Goal: Find specific page/section: Find specific page/section

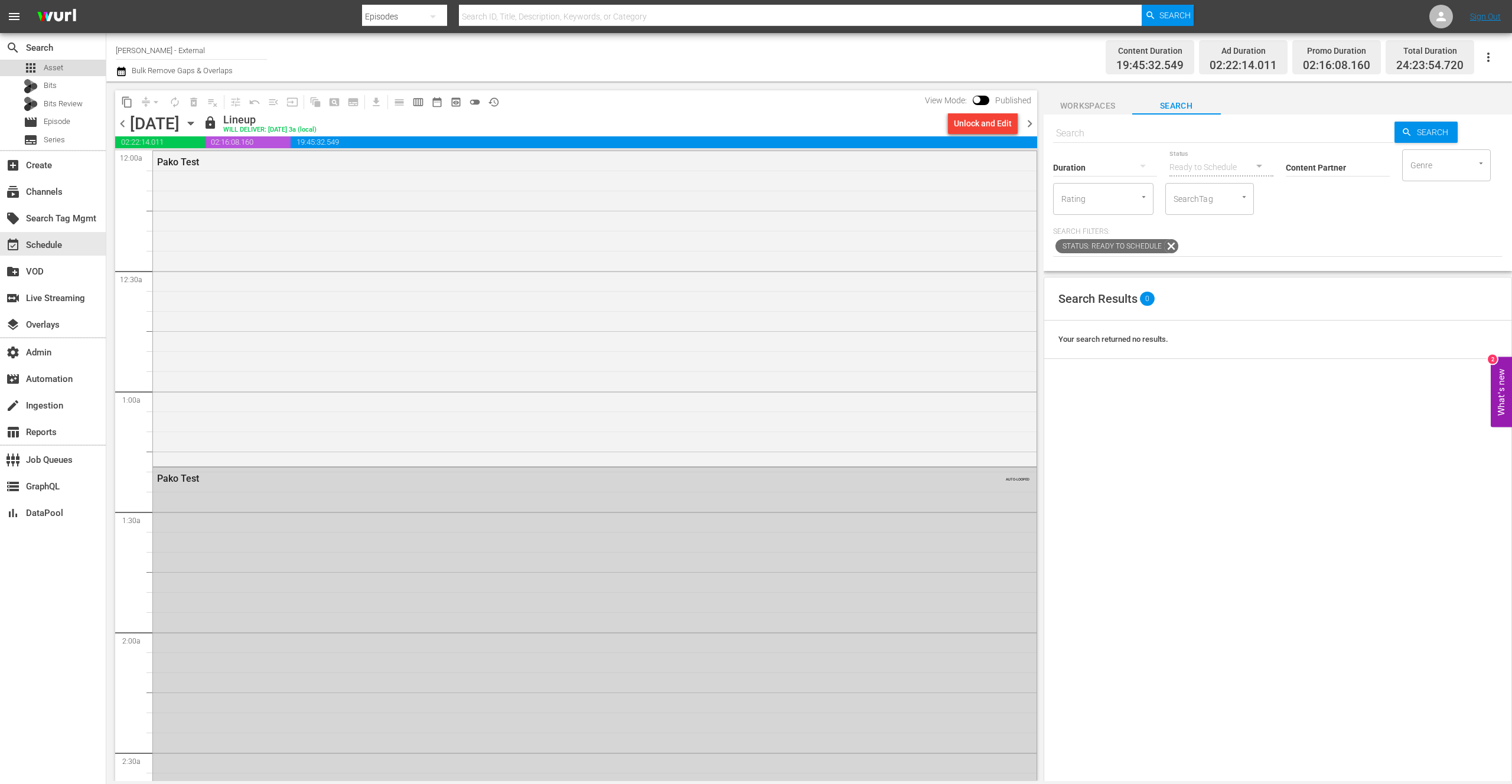
click at [53, 69] on span "Asset" at bounding box center [53, 68] width 19 height 12
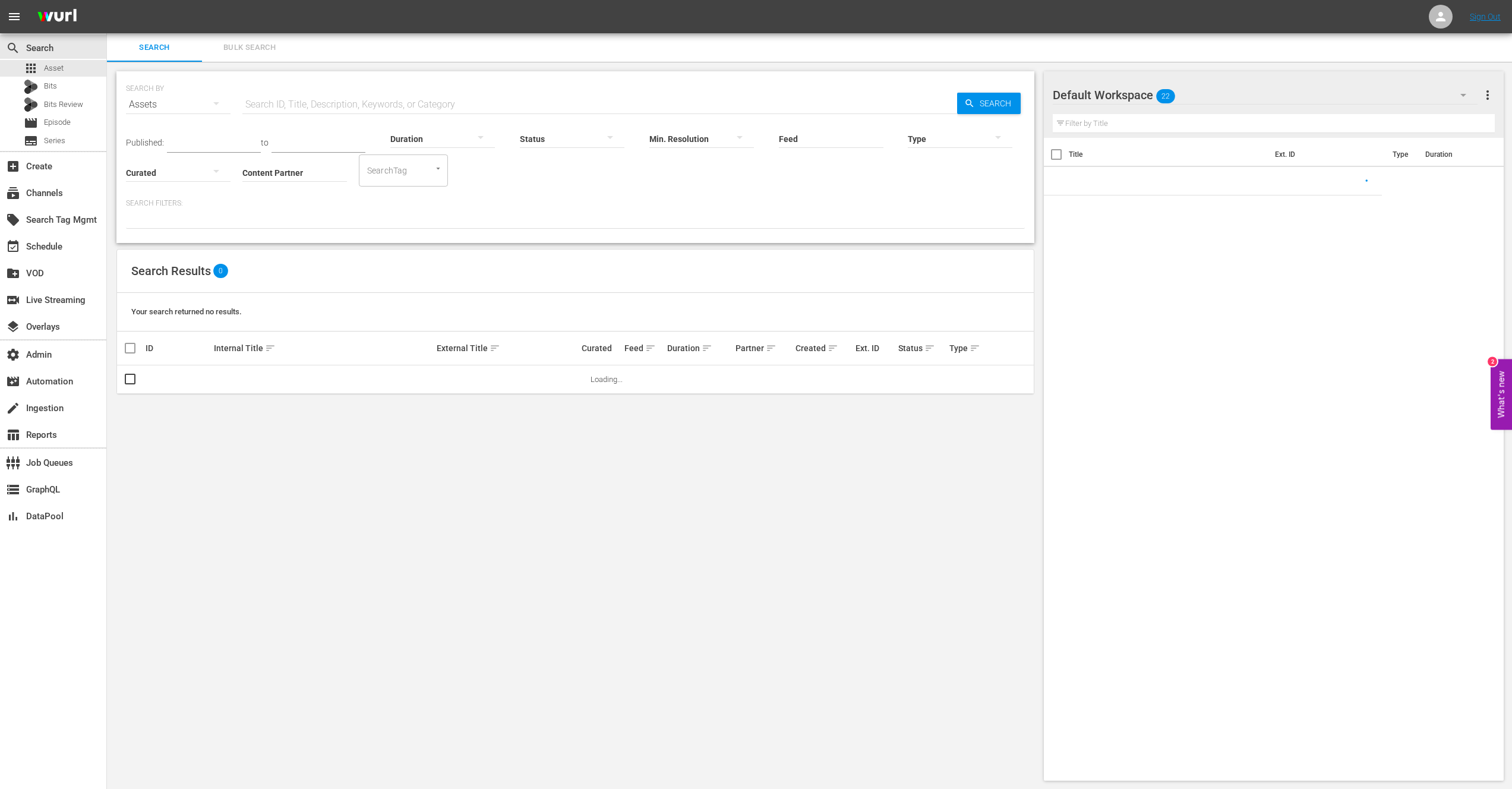
click at [314, 106] on input "text" at bounding box center [600, 105] width 715 height 29
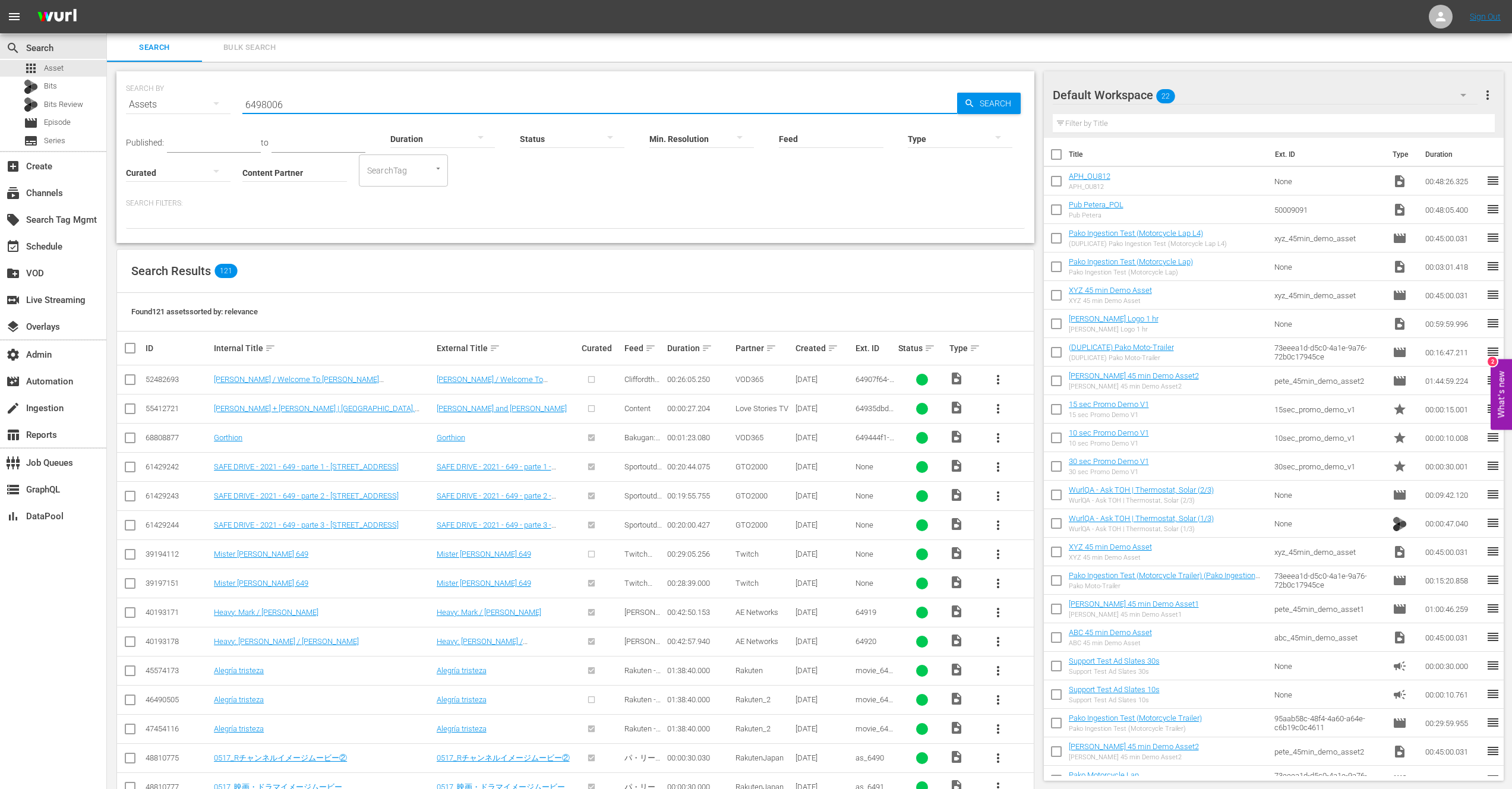
type input "64980063"
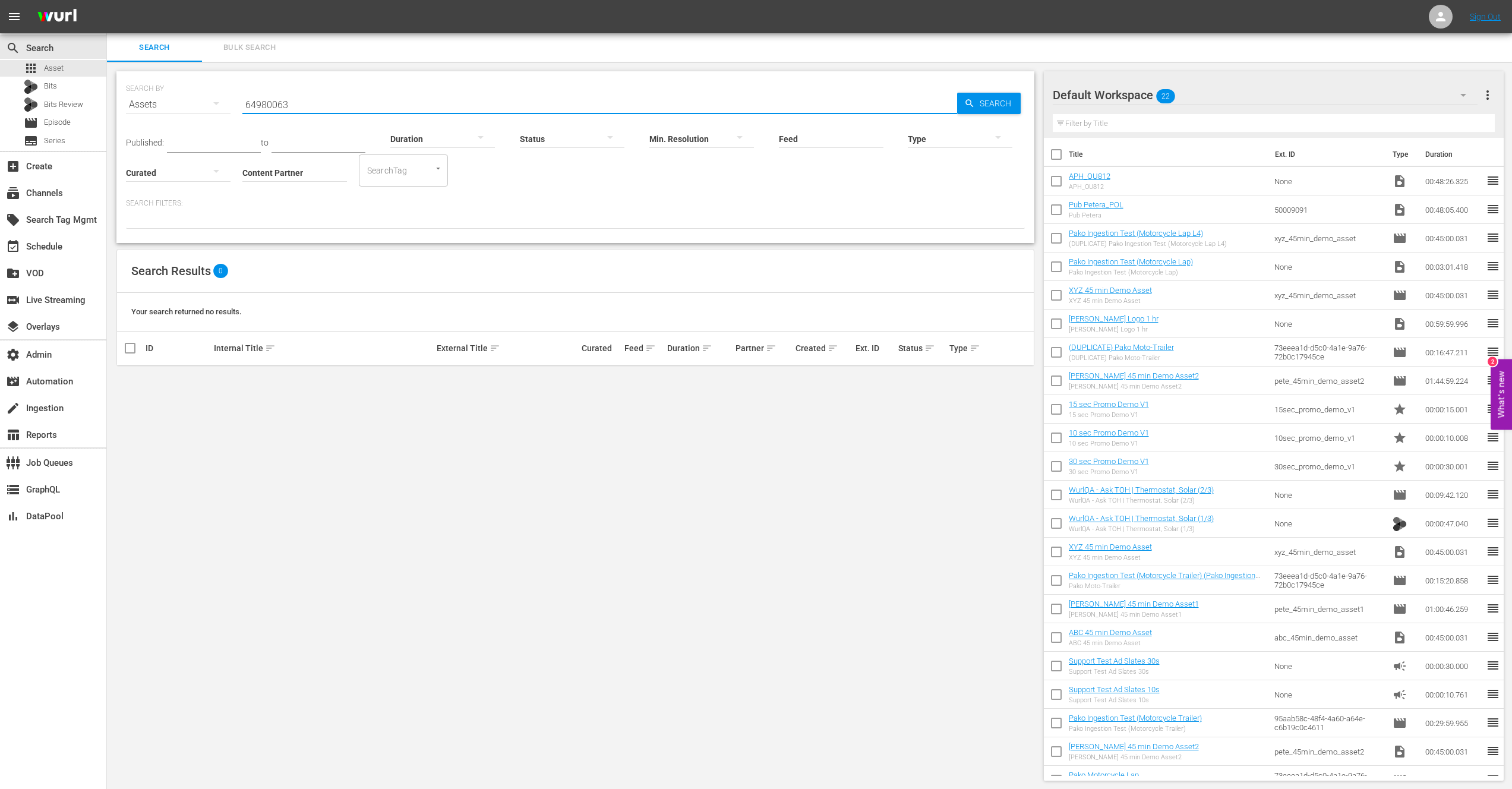
click at [276, 103] on input "64980063" at bounding box center [600, 105] width 715 height 29
click at [276, 103] on input "64980063" at bounding box center [600, 105] width 715 height 29
click at [51, 120] on span "Episode" at bounding box center [57, 122] width 27 height 12
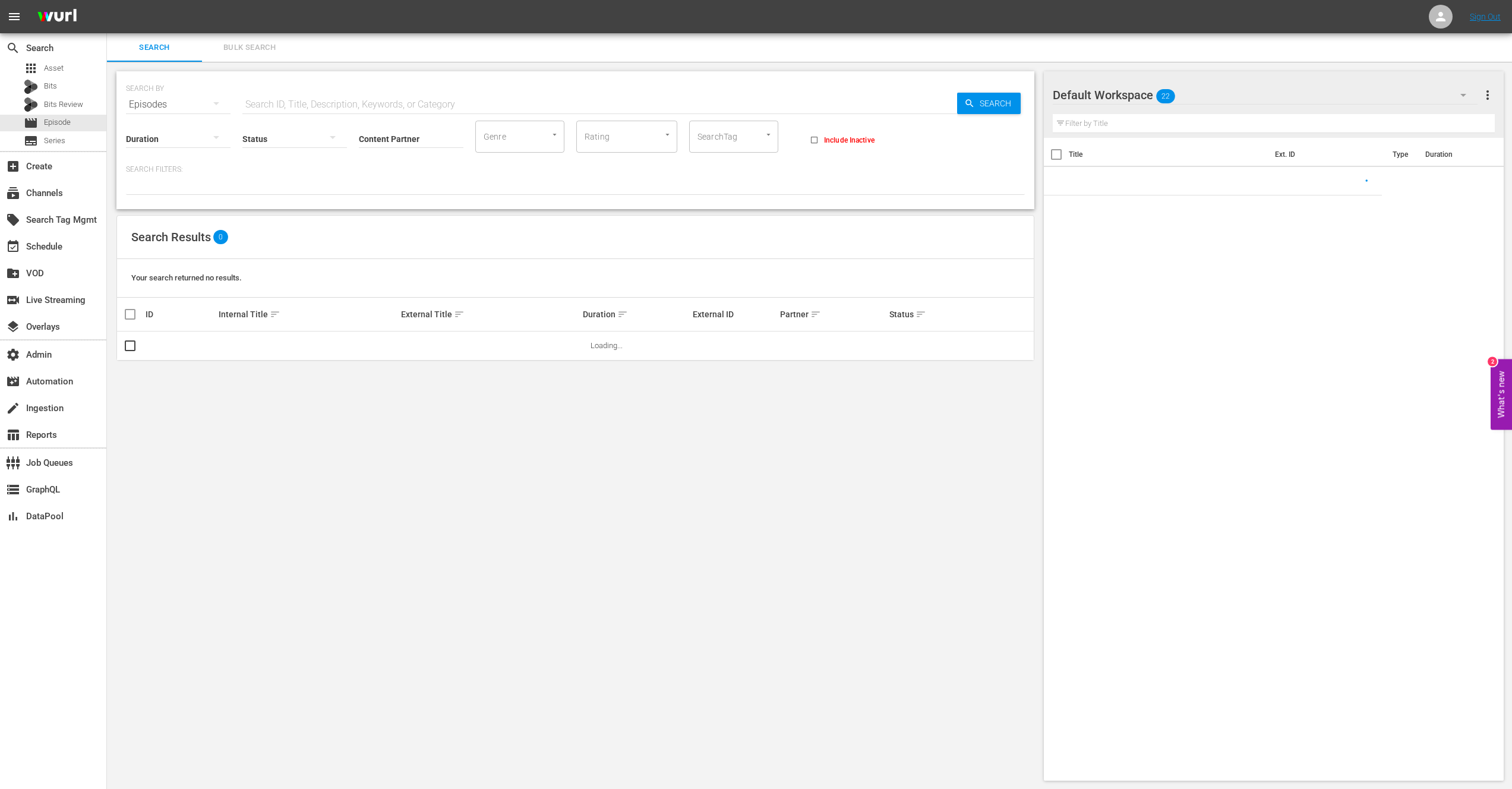
click at [298, 99] on input "text" at bounding box center [600, 105] width 715 height 29
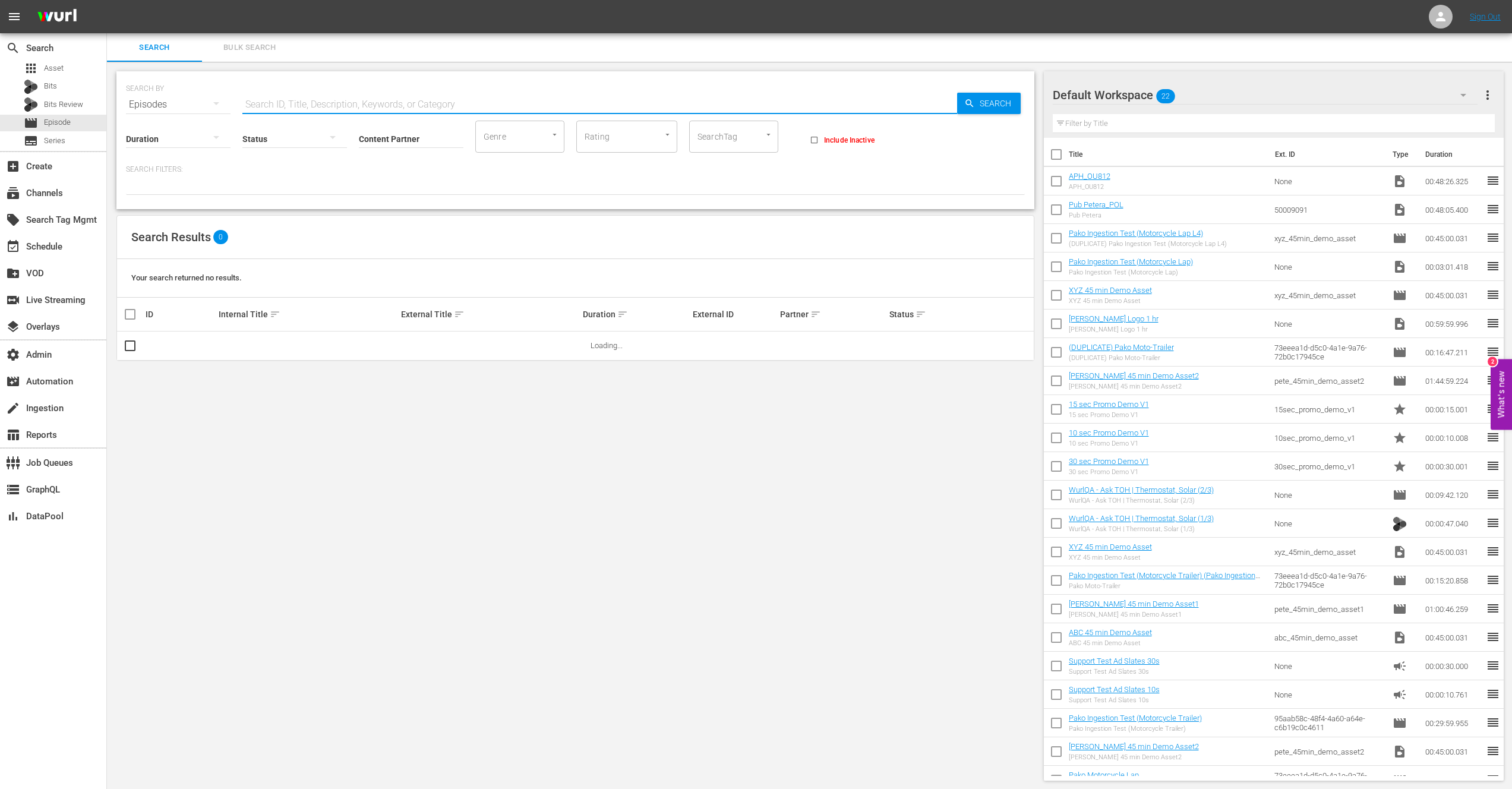
paste input "64980063"
type input "64980063"
